Goal: Complete application form

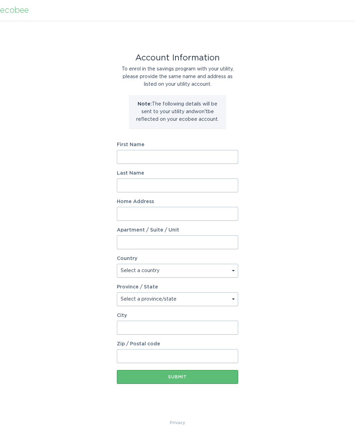
click at [137, 160] on input "First Name" at bounding box center [177, 157] width 121 height 14
type input "[PERSON_NAME]"
click at [134, 190] on input "Last Name" at bounding box center [177, 185] width 121 height 14
type input "[PERSON_NAME]"
click at [130, 216] on input "Home Address" at bounding box center [177, 214] width 121 height 14
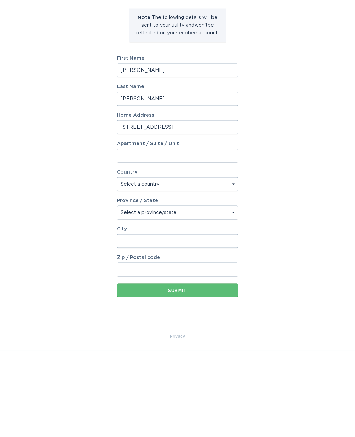
type input "[STREET_ADDRESS]"
click at [132, 264] on select "Select a country [GEOGRAPHIC_DATA] [GEOGRAPHIC_DATA]" at bounding box center [177, 271] width 121 height 14
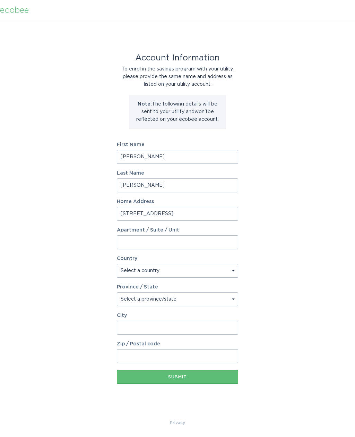
select select "US"
click at [140, 330] on input "City" at bounding box center [177, 327] width 121 height 14
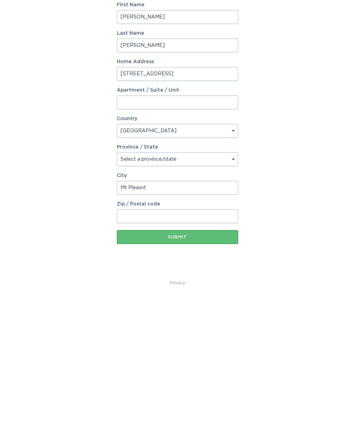
type input "Mt Pleasnt"
click at [132, 349] on input "Zip / Postal code" at bounding box center [177, 356] width 121 height 14
type input "29464"
click at [139, 374] on div "Submit" at bounding box center [177, 376] width 114 height 4
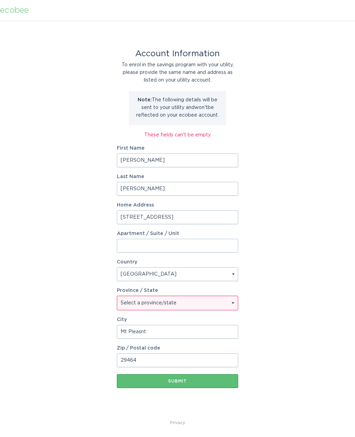
click at [136, 306] on select "Select a province/state [US_STATE] [US_STATE] [US_STATE] [US_STATE] [US_STATE] …" at bounding box center [177, 303] width 121 height 14
select select "SC"
click at [207, 381] on div "Submit" at bounding box center [177, 381] width 114 height 4
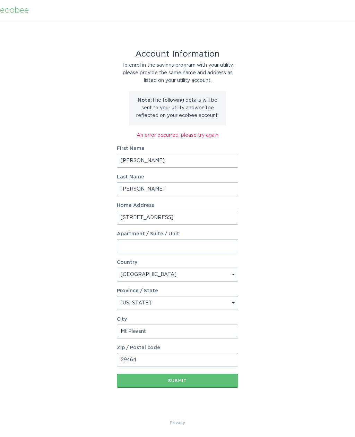
click at [164, 330] on input "Mt Pleasnt" at bounding box center [177, 331] width 121 height 14
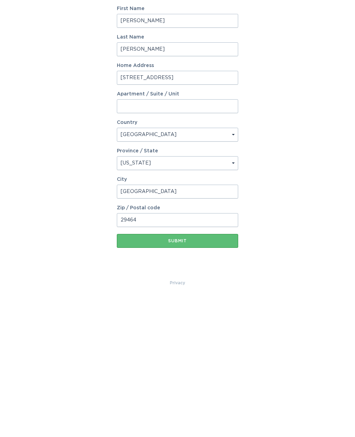
type input "[GEOGRAPHIC_DATA]"
click at [201, 378] on div "Submit" at bounding box center [177, 380] width 114 height 4
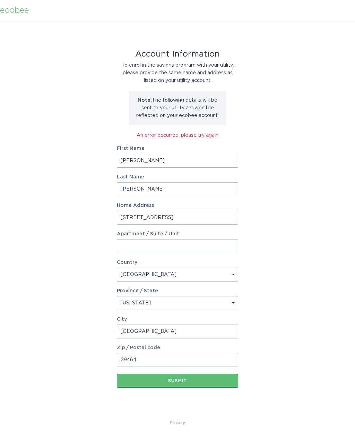
click at [182, 380] on div "Submit" at bounding box center [177, 380] width 114 height 4
click at [176, 381] on div "Submit" at bounding box center [177, 380] width 114 height 4
click at [188, 217] on input "[STREET_ADDRESS]" at bounding box center [177, 217] width 121 height 14
type input "9"
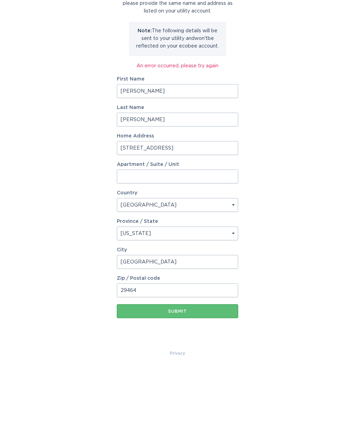
type input "[STREET_ADDRESS]"
click at [169, 296] on select "Select a province/state [US_STATE] [US_STATE] [US_STATE] [US_STATE] [US_STATE] …" at bounding box center [177, 303] width 121 height 14
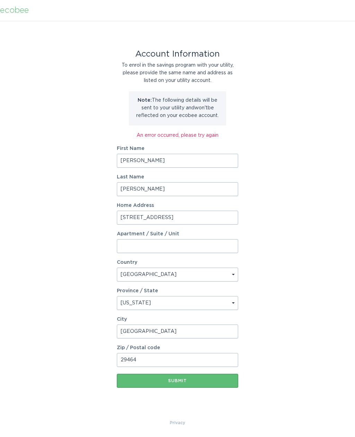
select select "WI"
click at [170, 333] on input "[GEOGRAPHIC_DATA]" at bounding box center [177, 331] width 121 height 14
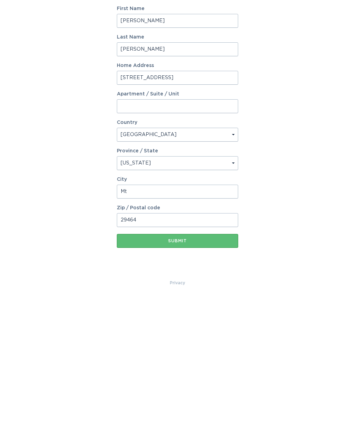
type input "M"
type input "[GEOGRAPHIC_DATA]"
click at [143, 353] on input "29464" at bounding box center [177, 360] width 121 height 14
type input "2"
type input "53717"
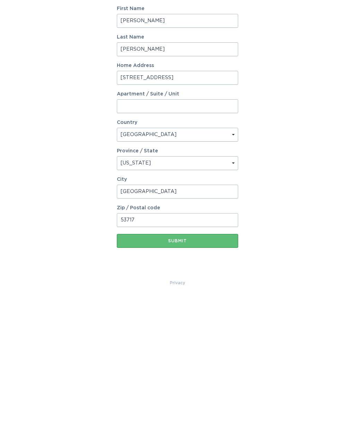
click at [141, 378] on div "Submit" at bounding box center [177, 380] width 114 height 4
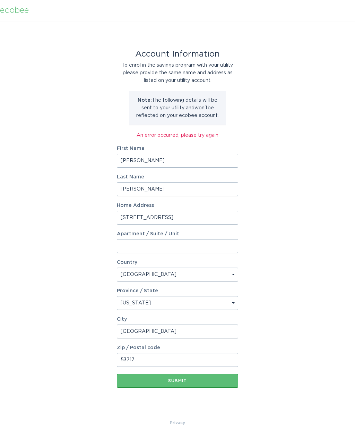
click at [197, 382] on button "Submit" at bounding box center [177, 380] width 121 height 14
click at [194, 381] on div "Submit" at bounding box center [177, 380] width 114 height 7
click at [184, 384] on button "Submit" at bounding box center [177, 380] width 121 height 14
click at [190, 384] on button "Submit" at bounding box center [177, 380] width 121 height 14
